Goal: Information Seeking & Learning: Understand process/instructions

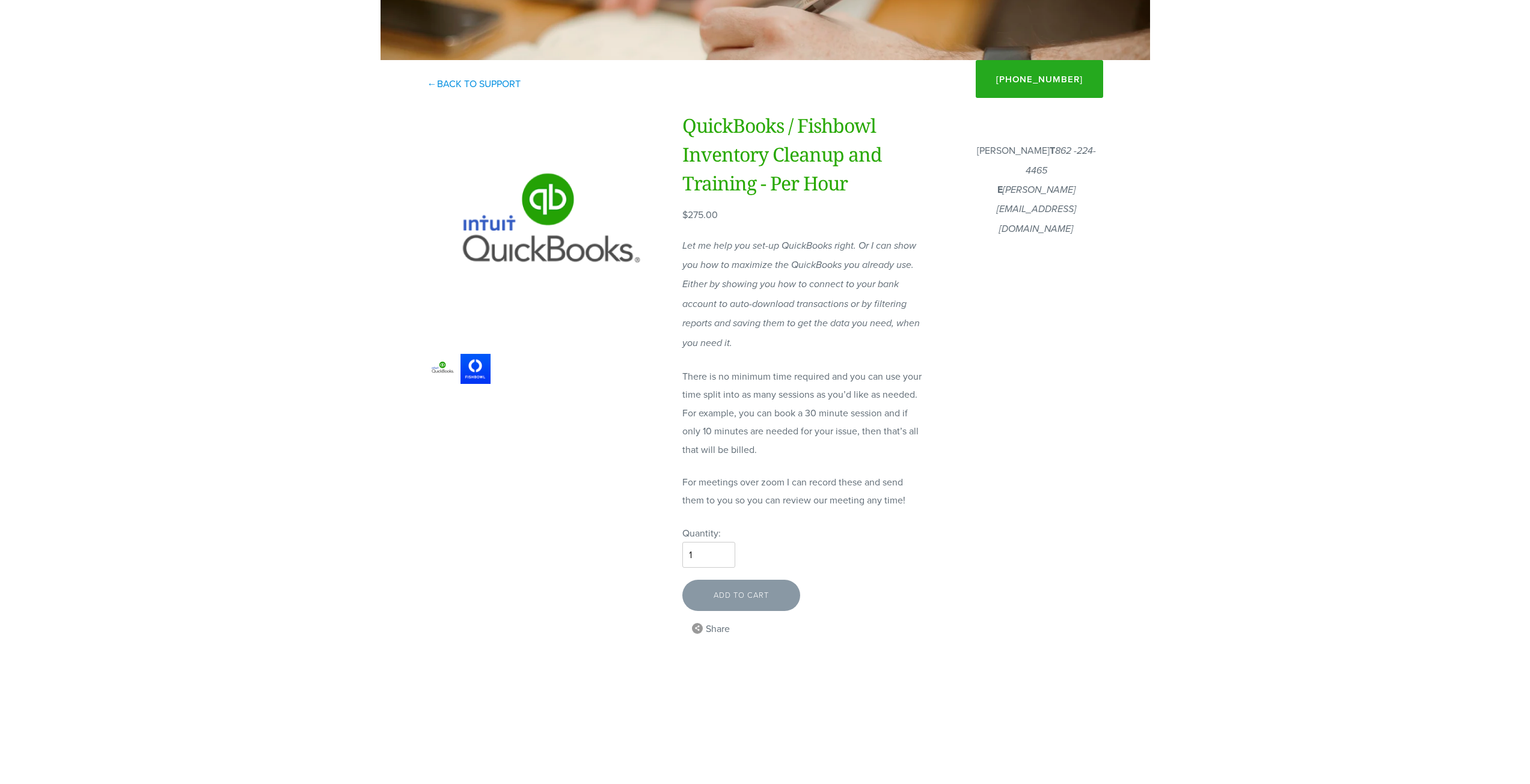
scroll to position [240, 0]
drag, startPoint x: 761, startPoint y: 449, endPoint x: 710, endPoint y: 427, distance: 55.5
click at [710, 427] on p "There is no minimum time required and you can use your time split into as many …" at bounding box center [803, 413] width 240 height 91
drag, startPoint x: 722, startPoint y: 404, endPoint x: 787, endPoint y: 455, distance: 82.6
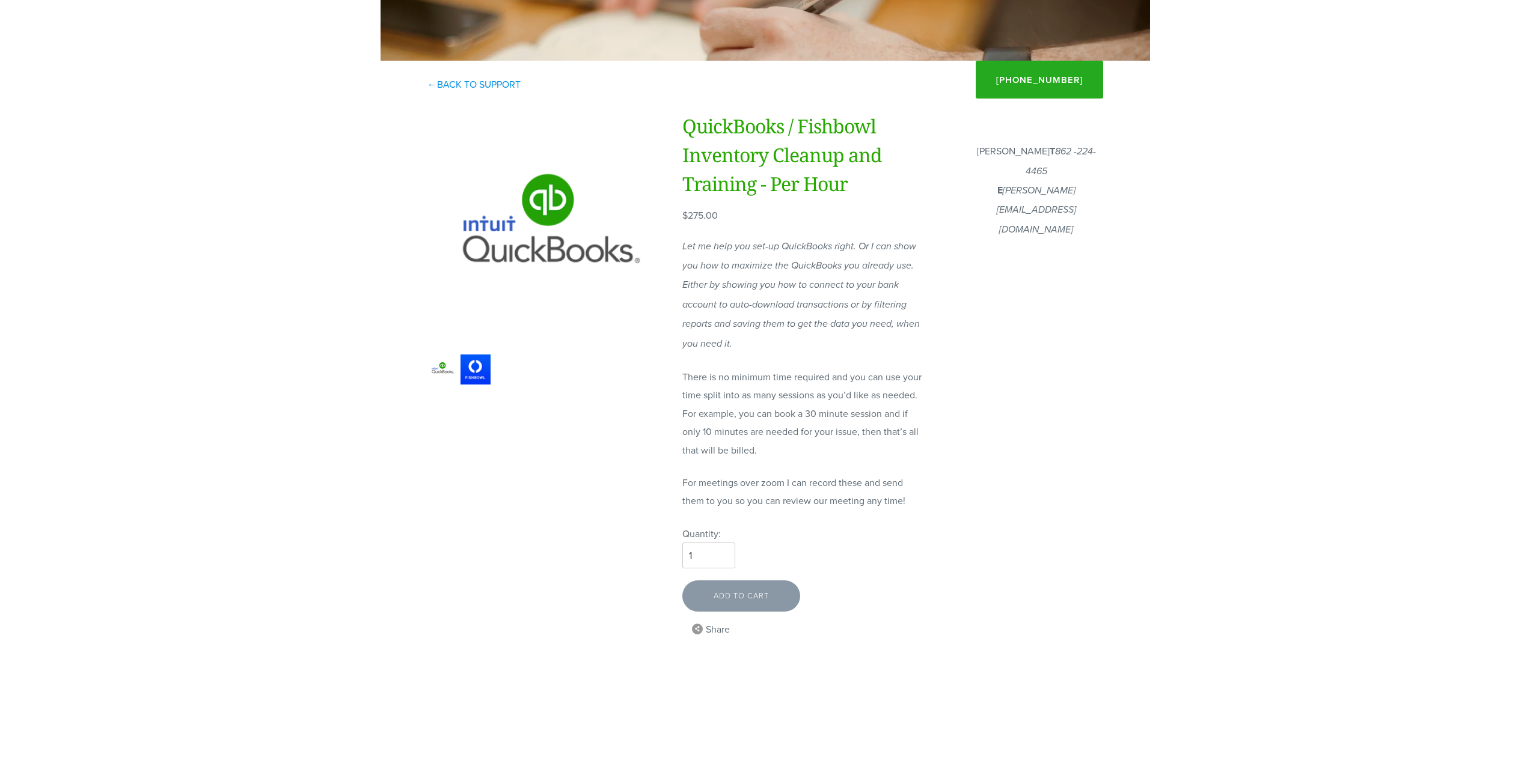
click at [787, 455] on p "There is no minimum time required and you can use your time split into as many …" at bounding box center [803, 413] width 240 height 91
click at [788, 455] on p "There is no minimum time required and you can use your time split into as many …" at bounding box center [803, 413] width 240 height 91
drag, startPoint x: 914, startPoint y: 505, endPoint x: 833, endPoint y: 483, distance: 83.9
click at [834, 483] on p "For meetings over zoom I can record these and send them to you so you can revie…" at bounding box center [803, 492] width 240 height 37
click at [833, 482] on p "For meetings over zoom I can record these and send them to you so you can revie…" at bounding box center [803, 492] width 240 height 37
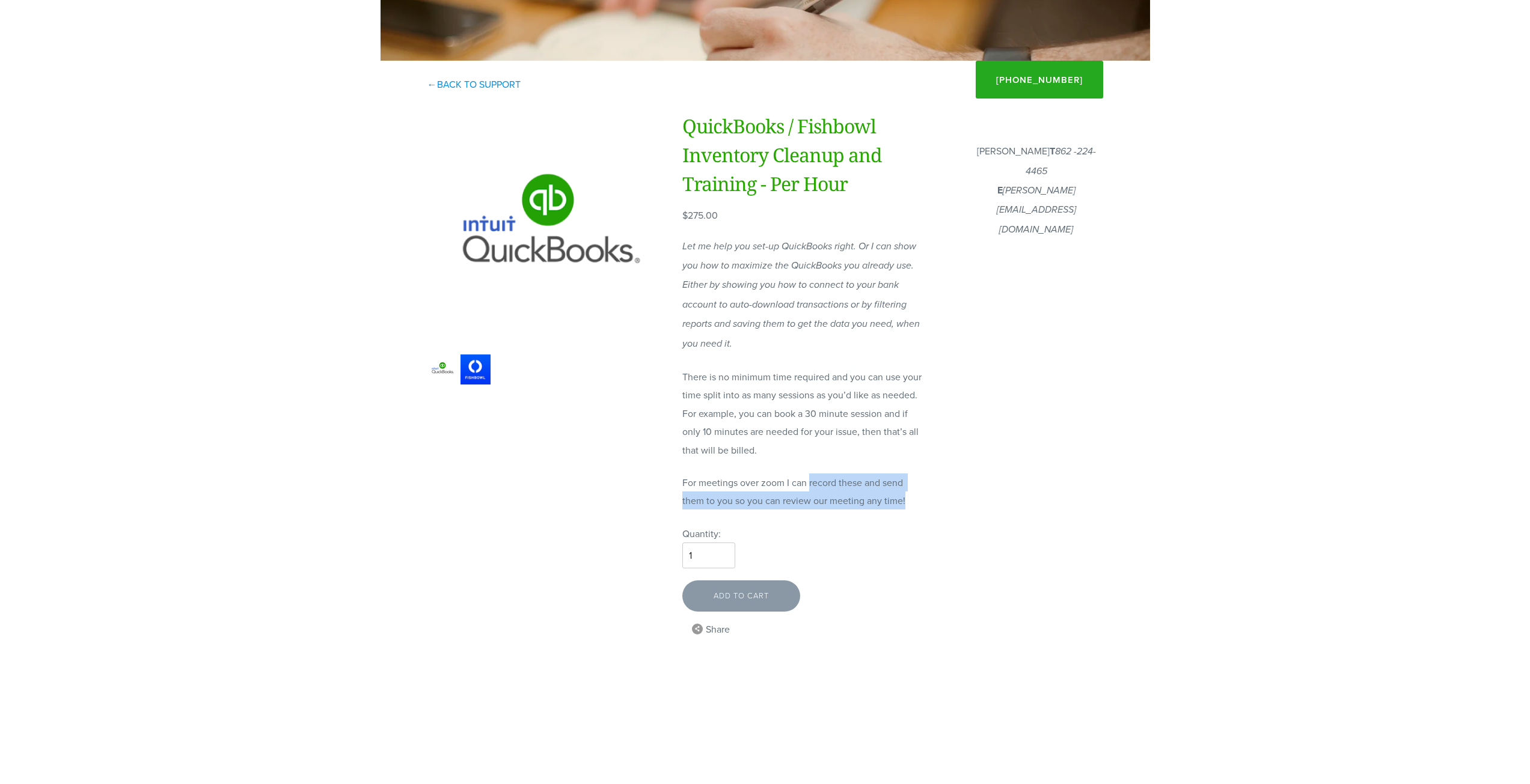
drag, startPoint x: 811, startPoint y: 467, endPoint x: 915, endPoint y: 504, distance: 110.4
click at [915, 504] on div "Let me help you set-up QuickBooks right. Or I can show you how to maximize the …" at bounding box center [803, 374] width 240 height 274
click at [915, 504] on p "For meetings over zoom I can record these and send them to you so you can revie…" at bounding box center [803, 492] width 240 height 37
